Goal: Task Accomplishment & Management: Manage account settings

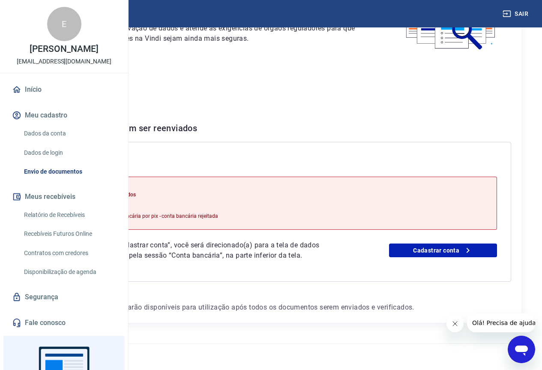
scroll to position [119, 0]
click at [462, 243] on link "Cadastrar conta" at bounding box center [443, 250] width 108 height 14
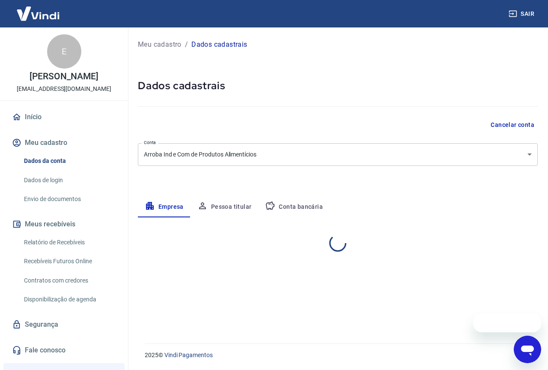
select select "SP"
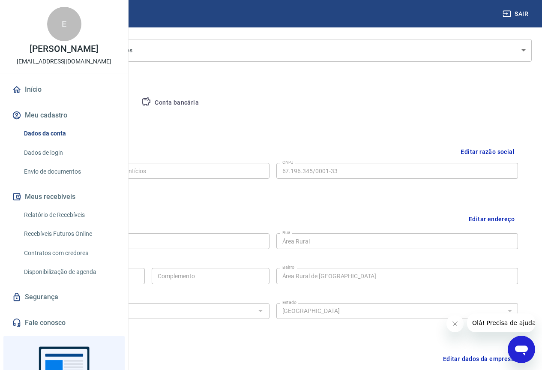
scroll to position [86, 0]
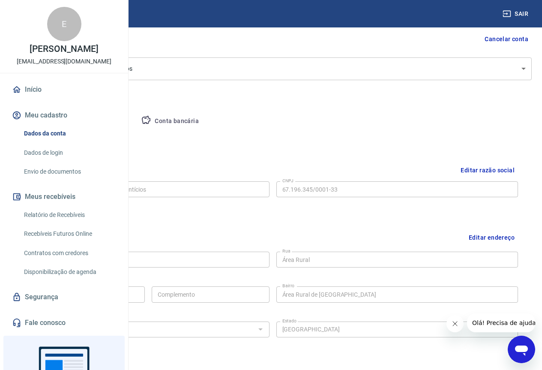
click at [206, 121] on button "Conta bancária" at bounding box center [170, 121] width 72 height 21
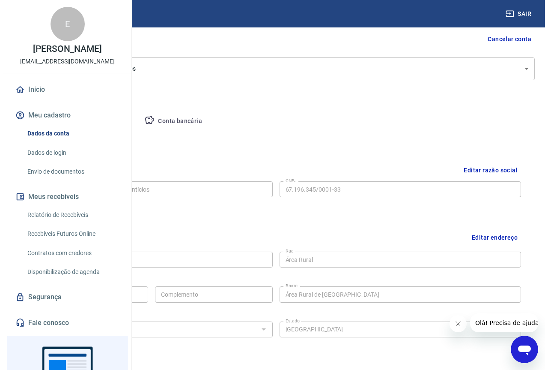
scroll to position [0, 0]
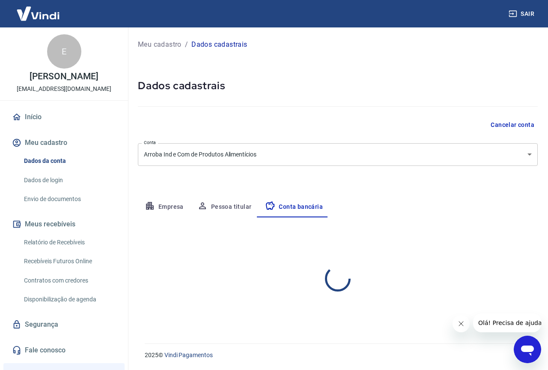
select select "1"
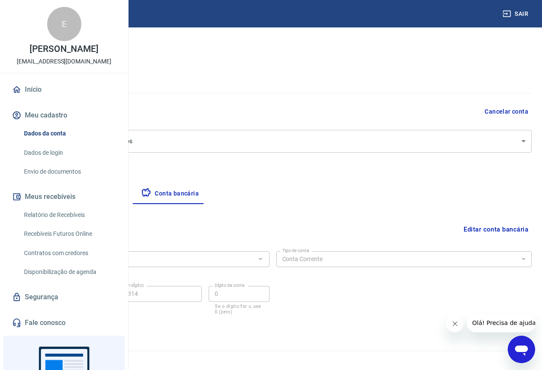
scroll to position [21, 0]
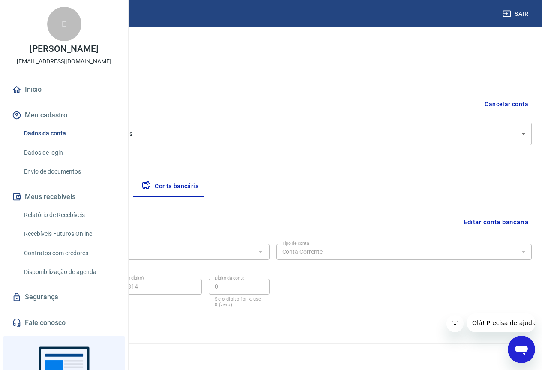
click at [503, 221] on button "Editar conta bancária" at bounding box center [496, 222] width 72 height 16
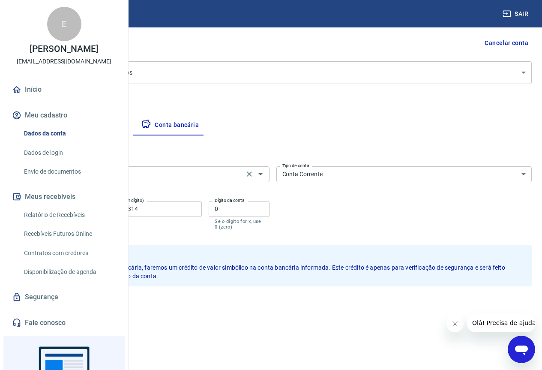
scroll to position [82, 0]
click at [202, 209] on input "407199314" at bounding box center [151, 208] width 101 height 16
click at [202, 208] on input "407199314" at bounding box center [151, 208] width 101 height 16
type input "23507753"
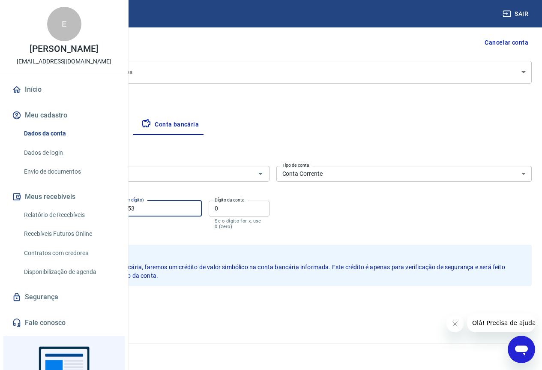
click at [269, 207] on input "0" at bounding box center [239, 208] width 60 height 16
type input "4"
click at [46, 302] on button "Salvar" at bounding box center [30, 304] width 33 height 16
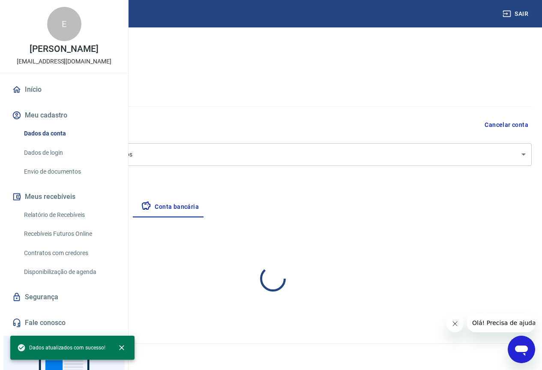
scroll to position [0, 0]
select select "1"
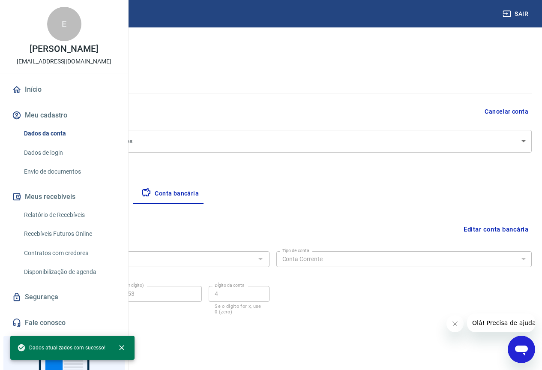
scroll to position [21, 0]
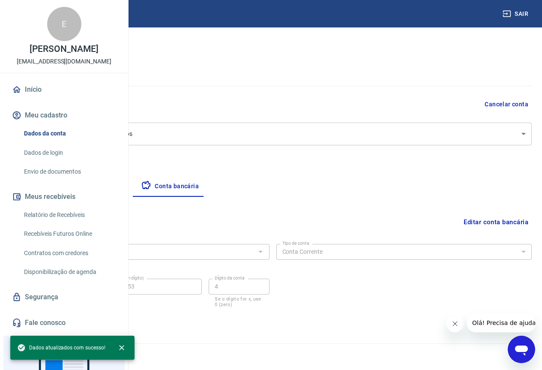
click at [40, 12] on img at bounding box center [38, 13] width 56 height 26
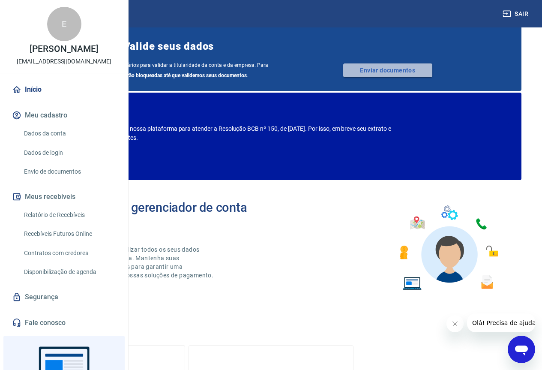
click at [413, 75] on link "Enviar documentos" at bounding box center [387, 70] width 89 height 14
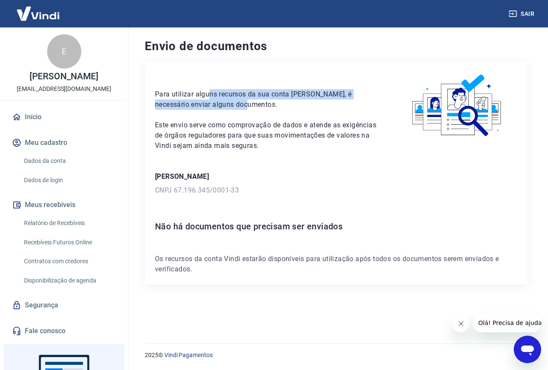
drag, startPoint x: 226, startPoint y: 97, endPoint x: 338, endPoint y: 109, distance: 112.9
click at [338, 109] on p "Para utilizar alguns recursos da sua conta Vindi, é necessário enviar alguns do…" at bounding box center [266, 99] width 222 height 21
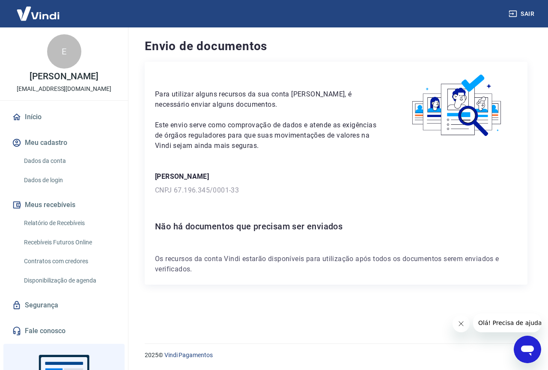
click at [338, 129] on p "Este envio serve como comprovação de dados e atende as exigências de órgãos reg…" at bounding box center [266, 135] width 222 height 31
click at [192, 185] on p "CNPJ 67.196.345/0001-33" at bounding box center [336, 190] width 362 height 10
click at [237, 227] on h6 "Não há documentos que precisam ser enviados" at bounding box center [336, 226] width 362 height 14
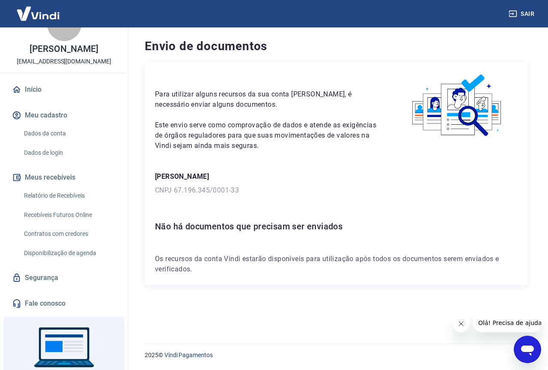
scroll to position [43, 0]
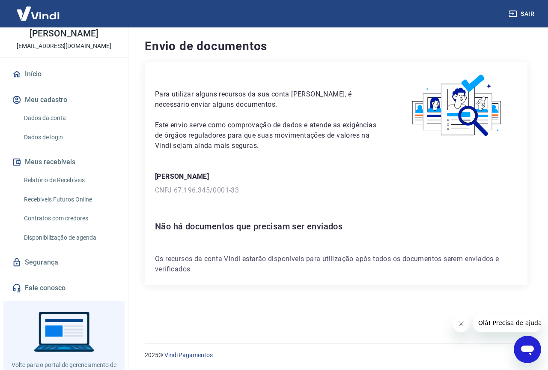
click at [342, 221] on h6 "Não há documentos que precisam ser enviados" at bounding box center [336, 226] width 362 height 14
click at [207, 96] on p "Para utilizar alguns recursos da sua conta Vindi, é necessário enviar alguns do…" at bounding box center [266, 99] width 222 height 21
click at [210, 96] on p "Para utilizar alguns recursos da sua conta [PERSON_NAME], é necessário enviar a…" at bounding box center [266, 99] width 222 height 21
drag, startPoint x: 221, startPoint y: 95, endPoint x: 276, endPoint y: 158, distance: 84.7
click at [276, 158] on div "Para utilizar alguns recursos da sua conta Vindi, é necessário enviar alguns do…" at bounding box center [336, 173] width 383 height 223
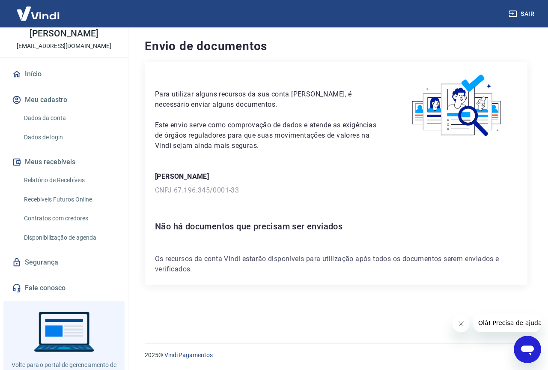
click at [266, 182] on div "EDWIN BENEDITO MONTENEGRO FILHO CNPJ 67.196.345/0001-33" at bounding box center [336, 183] width 362 height 24
drag, startPoint x: 266, startPoint y: 182, endPoint x: 260, endPoint y: 189, distance: 8.8
click at [266, 182] on div "EDWIN BENEDITO MONTENEGRO FILHO CNPJ 67.196.345/0001-33" at bounding box center [336, 183] width 362 height 24
click at [216, 191] on p "CNPJ 67.196.345/0001-33" at bounding box center [336, 190] width 362 height 10
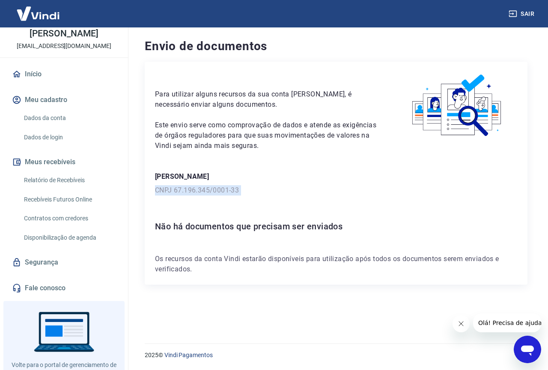
click at [216, 191] on p "CNPJ 67.196.345/0001-33" at bounding box center [336, 190] width 362 height 10
click at [289, 207] on div "Para utilizar alguns recursos da sua conta Vindi, é necessário enviar alguns do…" at bounding box center [336, 173] width 383 height 223
click at [278, 180] on p "EDWIN BENEDITO MONTENEGRO FILHO" at bounding box center [336, 176] width 362 height 10
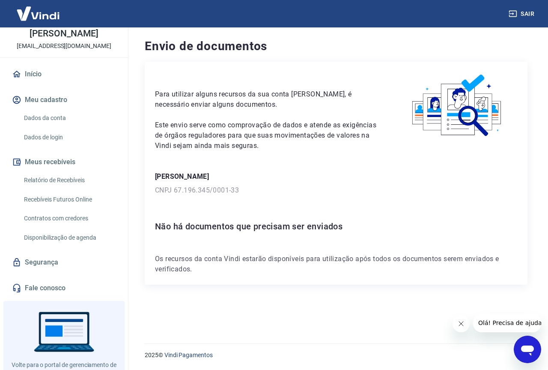
click at [271, 193] on p "CNPJ 67.196.345/0001-33" at bounding box center [336, 190] width 362 height 10
click at [173, 223] on h6 "Não há documentos que precisam ser enviados" at bounding box center [336, 226] width 362 height 14
click at [248, 239] on div "Para utilizar alguns recursos da sua conta Vindi, é necessário enviar alguns do…" at bounding box center [336, 173] width 383 height 223
click at [307, 254] on p "Os recursos da conta Vindi estarão disponíveis para utilização após todos os do…" at bounding box center [336, 264] width 362 height 21
click at [229, 267] on p "Os recursos da conta Vindi estarão disponíveis para utilização após todos os do…" at bounding box center [336, 264] width 362 height 21
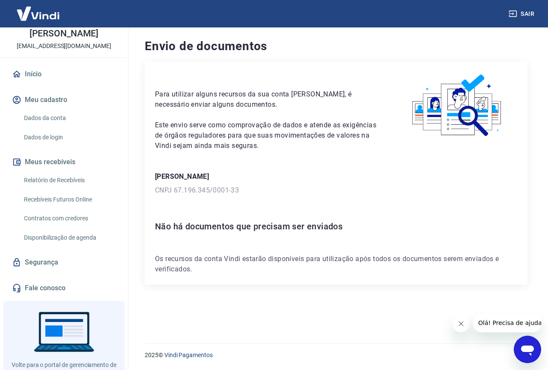
click at [242, 169] on div "Para utilizar alguns recursos da sua conta Vindi, é necessário enviar alguns do…" at bounding box center [336, 173] width 383 height 223
click at [269, 191] on p "CNPJ 67.196.345/0001-33" at bounding box center [336, 190] width 362 height 10
drag, startPoint x: 165, startPoint y: 227, endPoint x: 358, endPoint y: 224, distance: 192.8
click at [358, 224] on h6 "Não há documentos que precisam ser enviados" at bounding box center [336, 226] width 362 height 14
click at [358, 232] on h6 "Não há documentos que precisam ser enviados" at bounding box center [336, 226] width 362 height 14
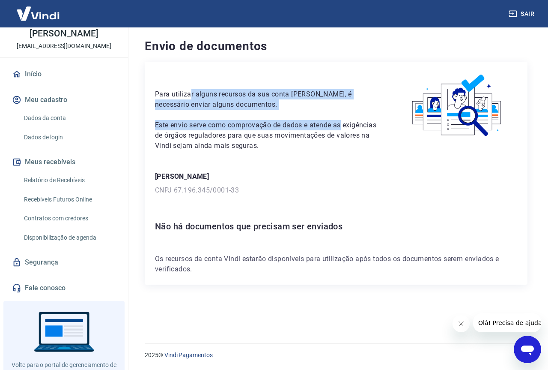
drag, startPoint x: 190, startPoint y: 95, endPoint x: 380, endPoint y: 128, distance: 193.0
click at [378, 130] on div "Para utilizar alguns recursos da sua conta Vindi, é necessário enviar alguns do…" at bounding box center [336, 111] width 362 height 79
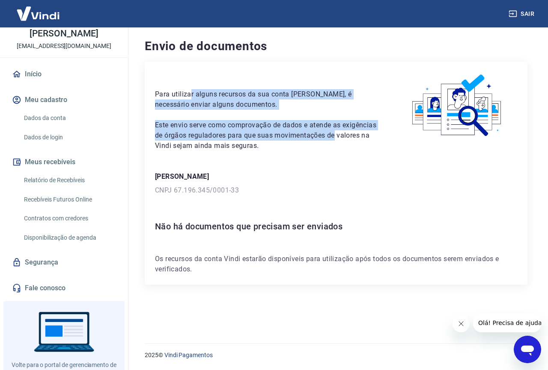
click at [511, 17] on icon "button" at bounding box center [513, 14] width 8 height 6
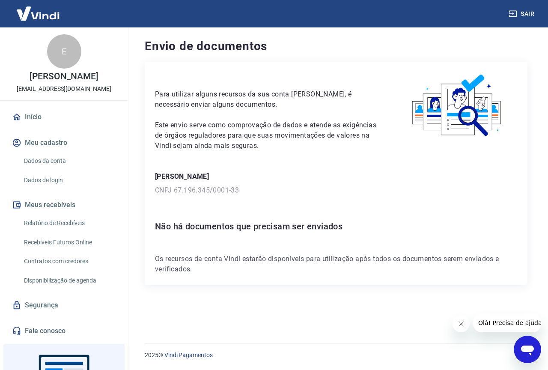
click at [42, 126] on link "Início" at bounding box center [64, 117] width 108 height 19
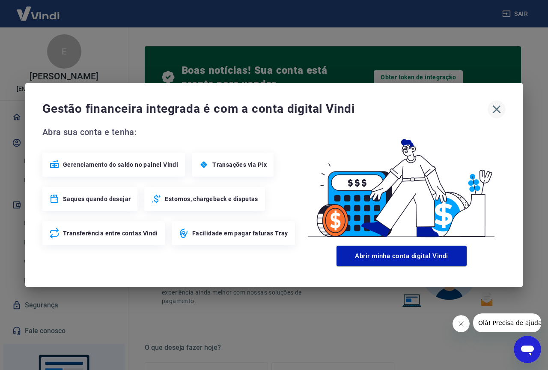
click at [490, 114] on icon "button" at bounding box center [497, 109] width 14 height 14
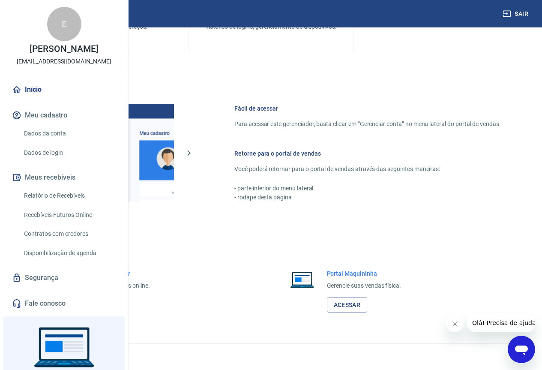
click at [36, 20] on img at bounding box center [38, 13] width 56 height 26
click at [22, 99] on link "Início" at bounding box center [64, 89] width 108 height 19
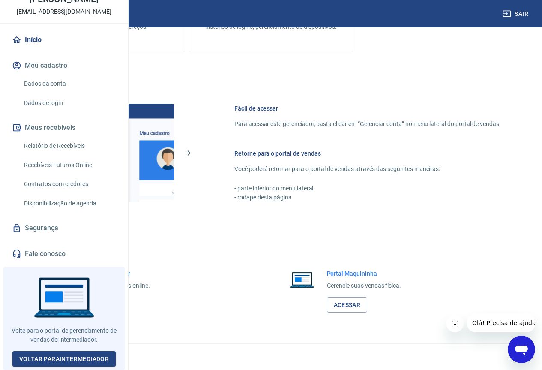
scroll to position [83, 0]
click at [54, 357] on link "Voltar para Intermediador" at bounding box center [64, 359] width 104 height 16
